Goal: Find specific page/section: Find specific page/section

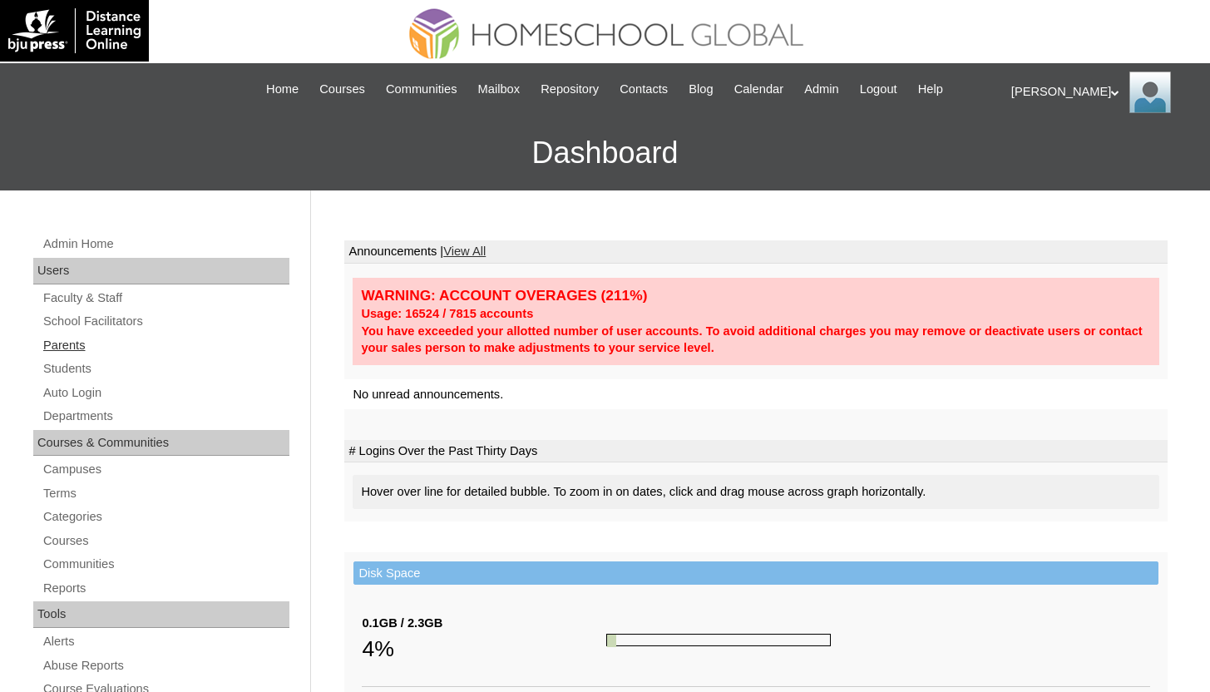
click at [79, 344] on link "Parents" at bounding box center [166, 345] width 248 height 21
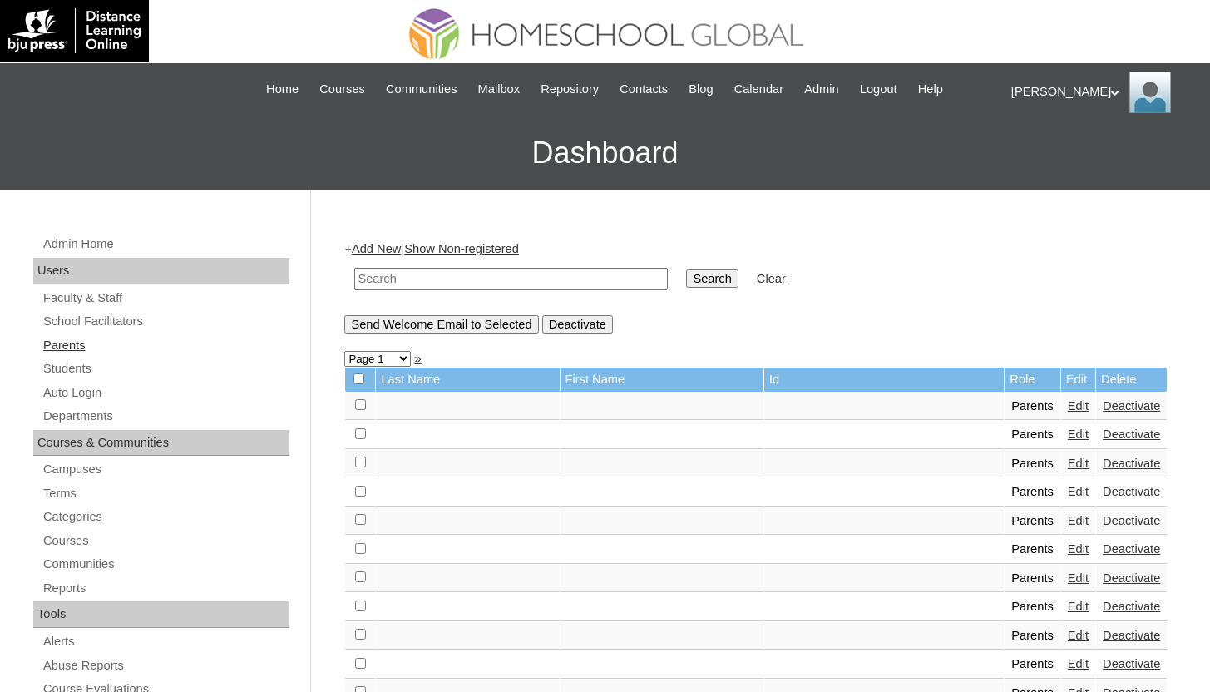
click at [84, 338] on link "Parents" at bounding box center [166, 345] width 248 height 21
click at [399, 275] on input "text" at bounding box center [511, 279] width 314 height 22
click at [403, 285] on input "text" at bounding box center [511, 279] width 314 height 22
type input "zhuofeng"
click at [686, 270] on input "Search" at bounding box center [712, 279] width 52 height 18
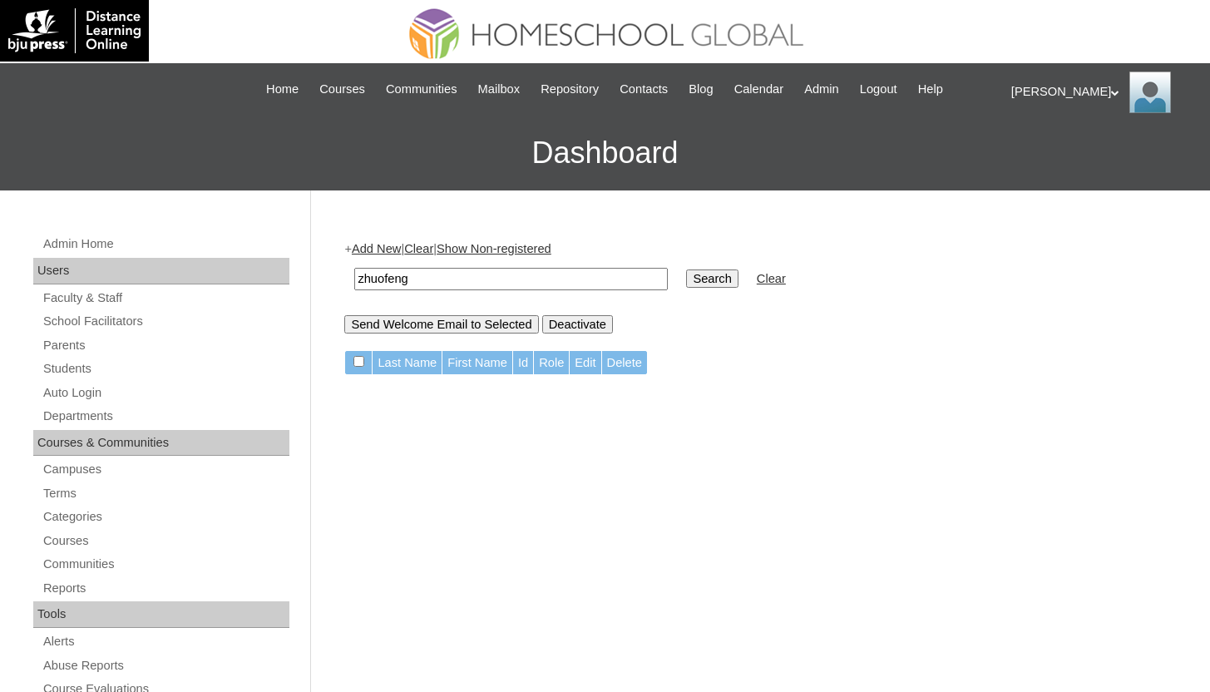
click at [388, 271] on input "zhuofeng" at bounding box center [511, 279] width 314 height 22
click at [72, 348] on link "Parents" at bounding box center [166, 345] width 248 height 21
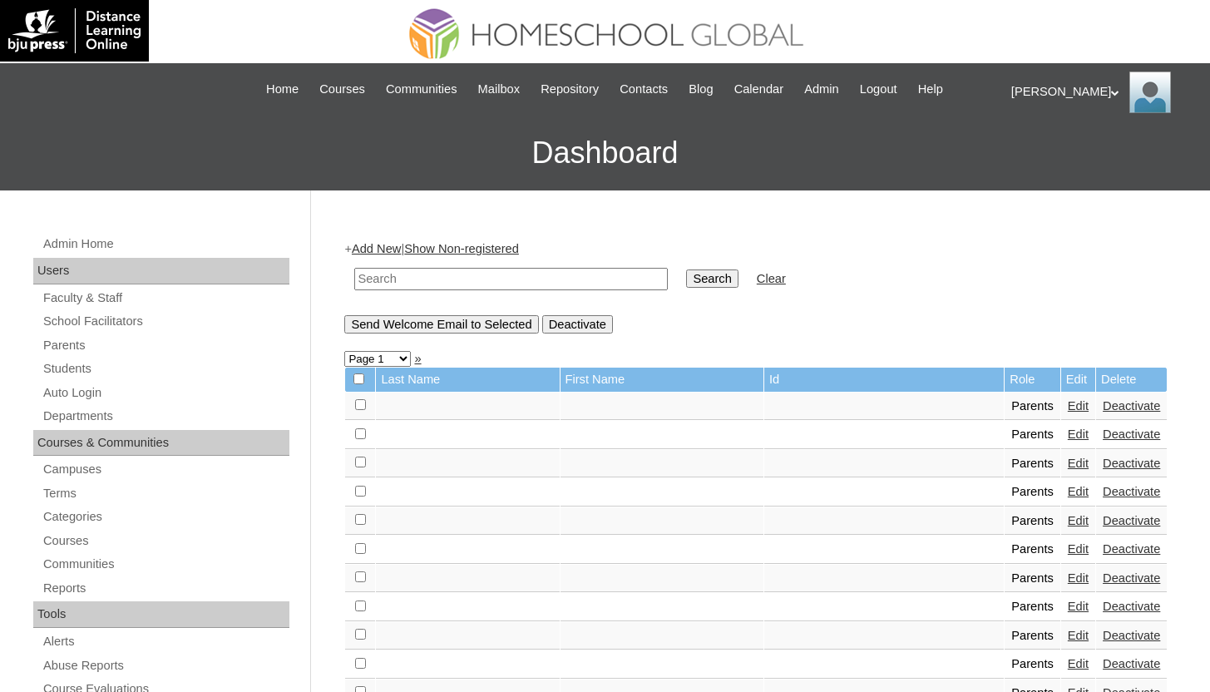
click at [532, 269] on input "text" at bounding box center [511, 279] width 314 height 22
paste input "zhuofeng"
type input "zhuofeng"
click at [686, 270] on input "Search" at bounding box center [712, 279] width 52 height 18
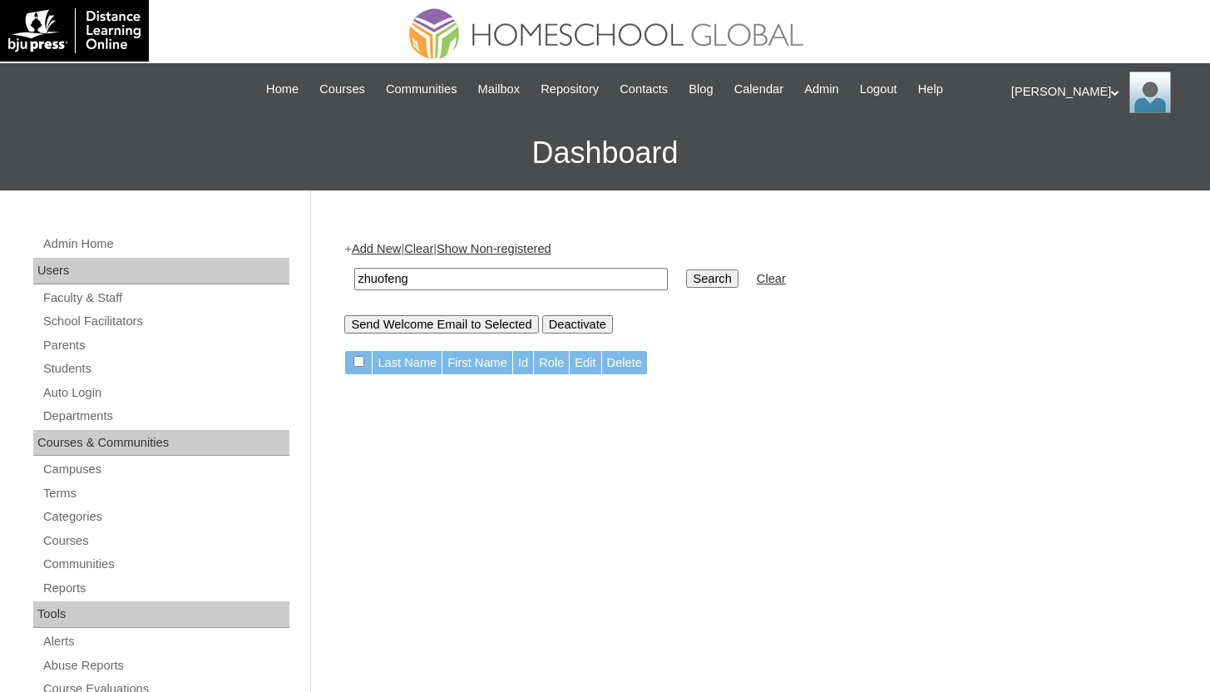
click at [395, 278] on input "zhuofeng" at bounding box center [511, 279] width 314 height 22
click at [71, 374] on link "Students" at bounding box center [166, 369] width 248 height 21
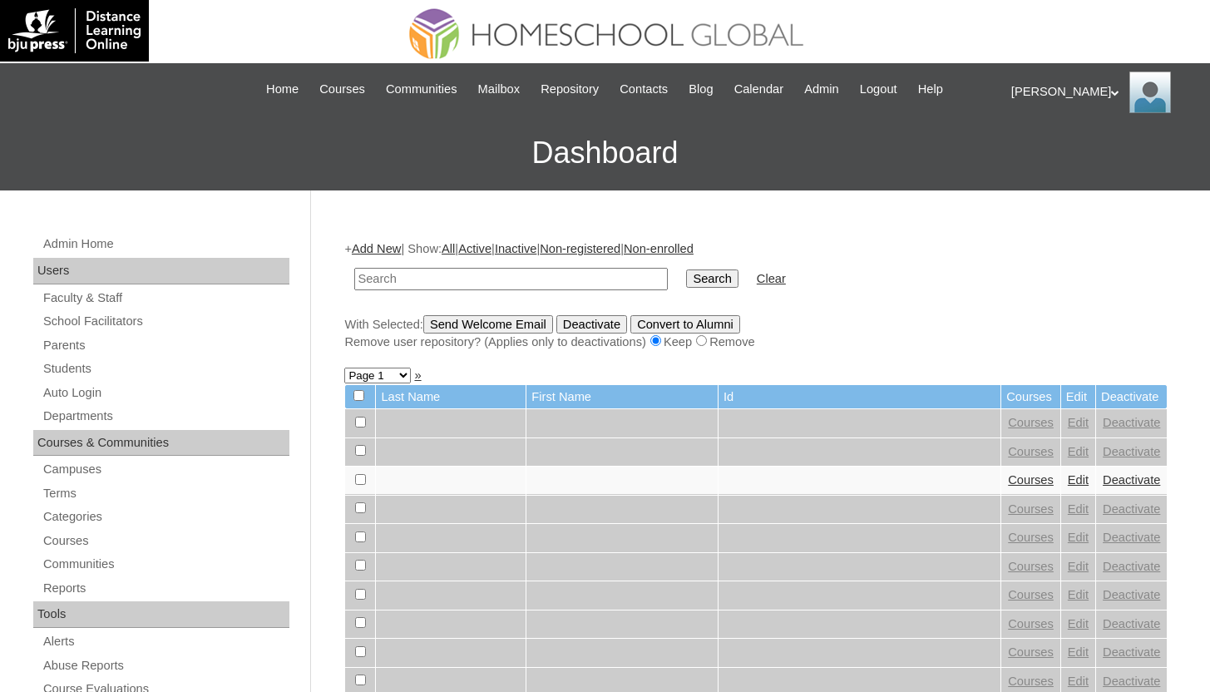
click at [527, 276] on input "text" at bounding box center [511, 279] width 314 height 22
type input "zhuofeng"
click at [686, 270] on input "Search" at bounding box center [712, 279] width 52 height 18
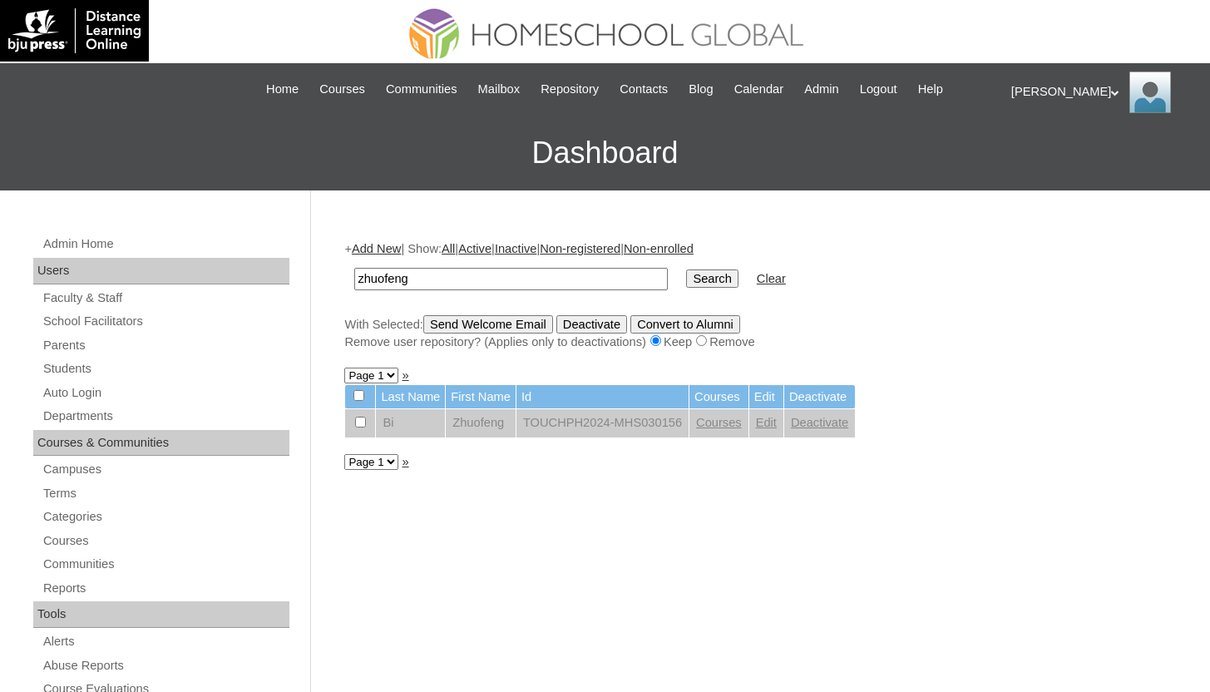
click at [777, 425] on link "Edit" at bounding box center [766, 422] width 21 height 13
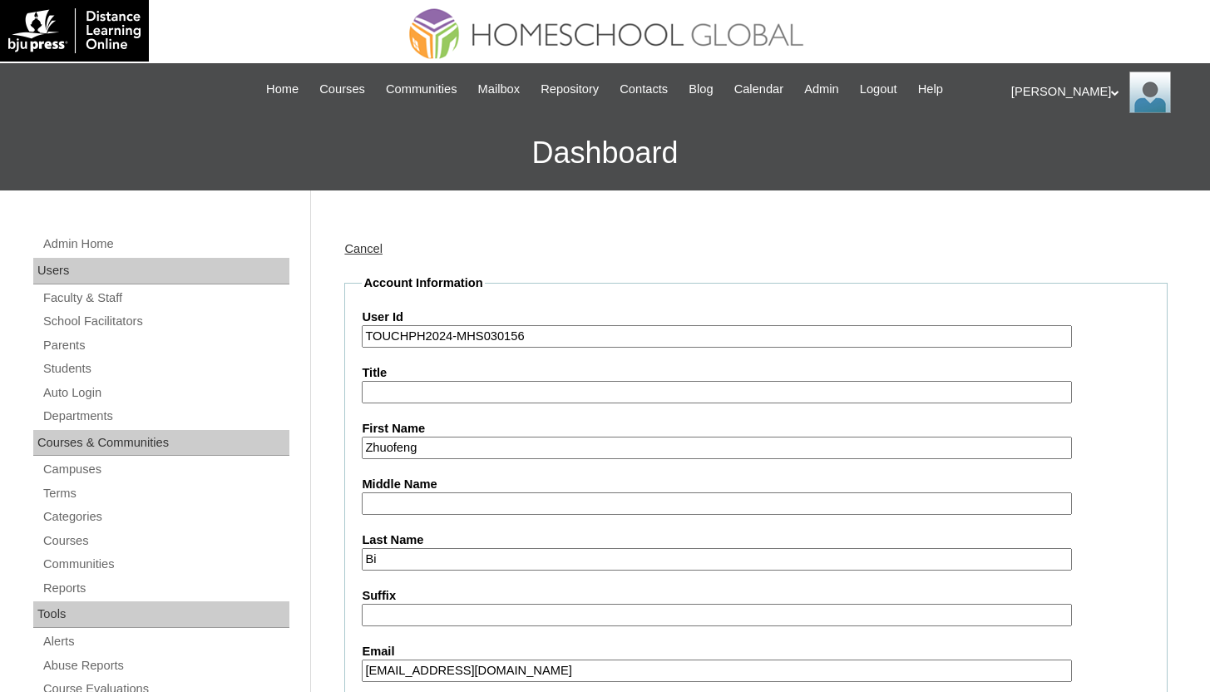
click at [321, 79] on div "|N|Faculty|| Skip to Main Content Skip to Sub Navigation Home Courses Communiti…" at bounding box center [605, 90] width 780 height 36
click at [321, 88] on span "Courses" at bounding box center [342, 89] width 46 height 19
